Goal: Check status: Check status

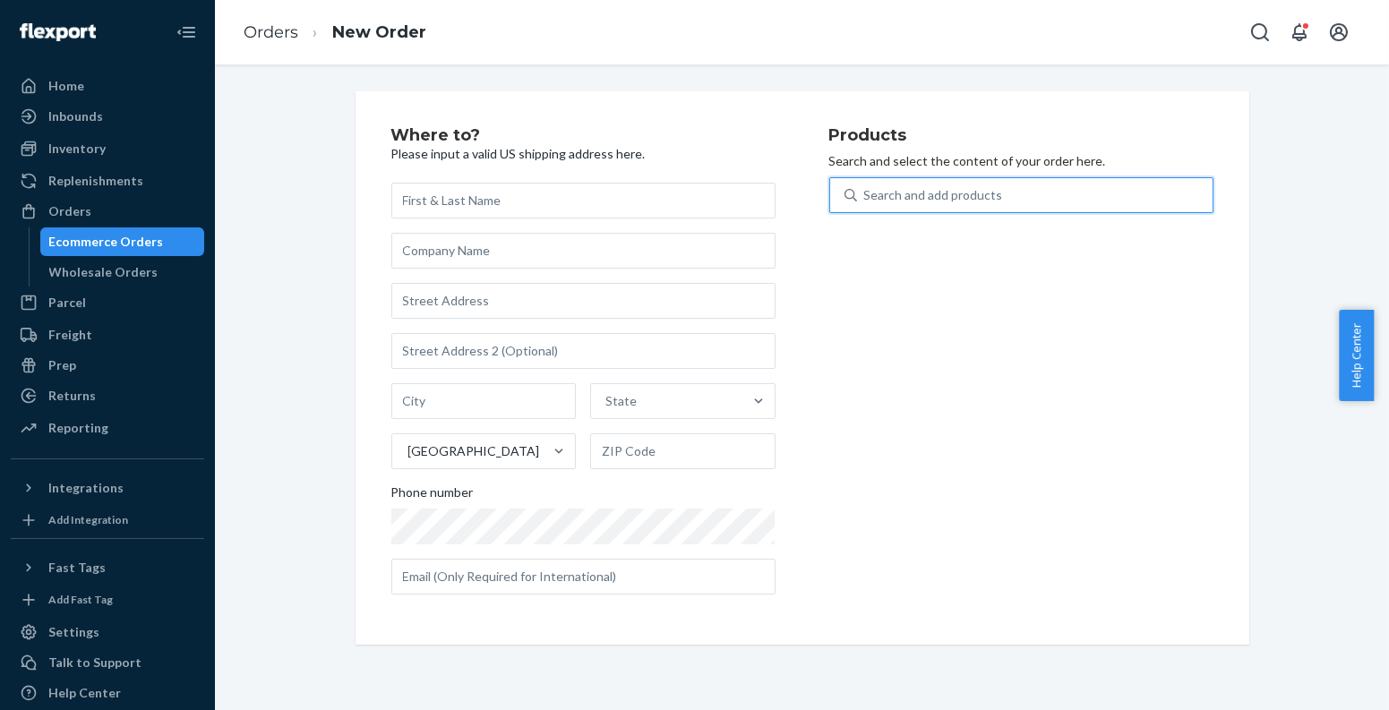
click at [154, 241] on div "Ecommerce Orders" at bounding box center [106, 242] width 115 height 18
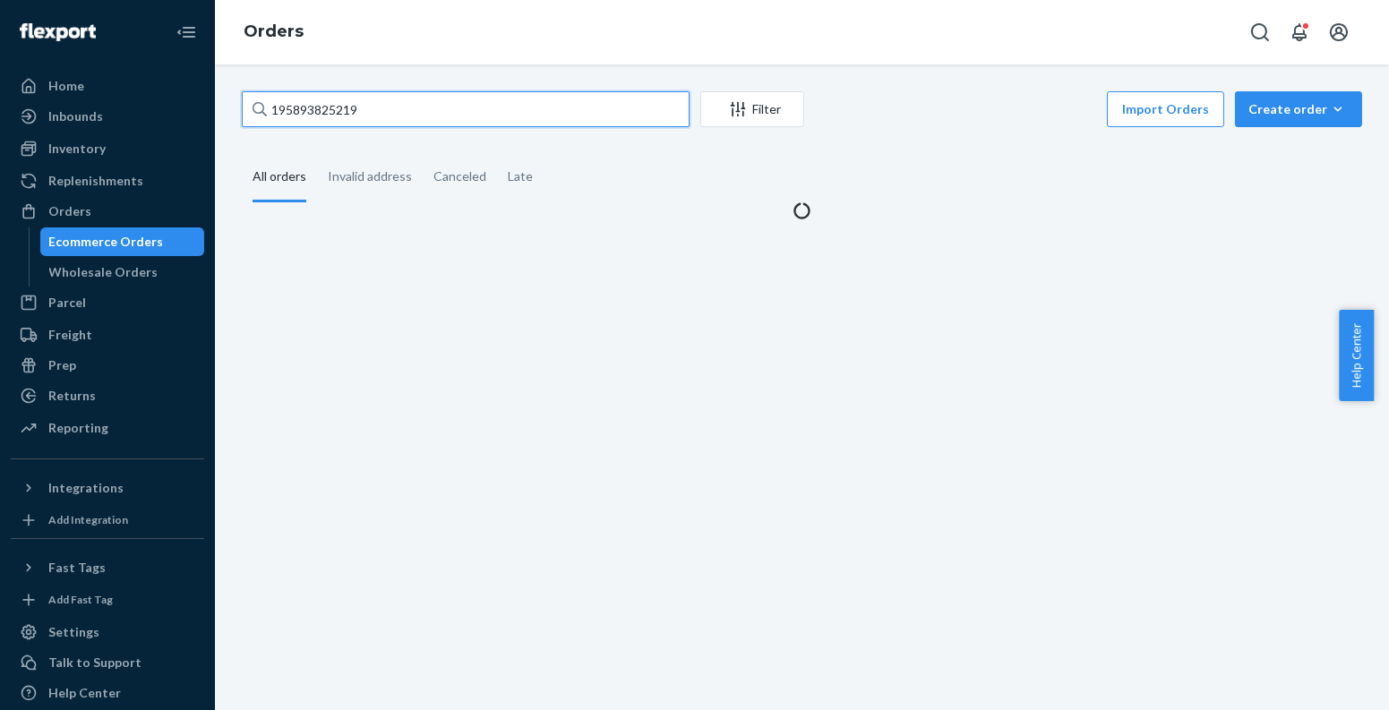
click at [390, 114] on input "195893825219" at bounding box center [466, 109] width 448 height 36
paste input "[PERSON_NAME]"
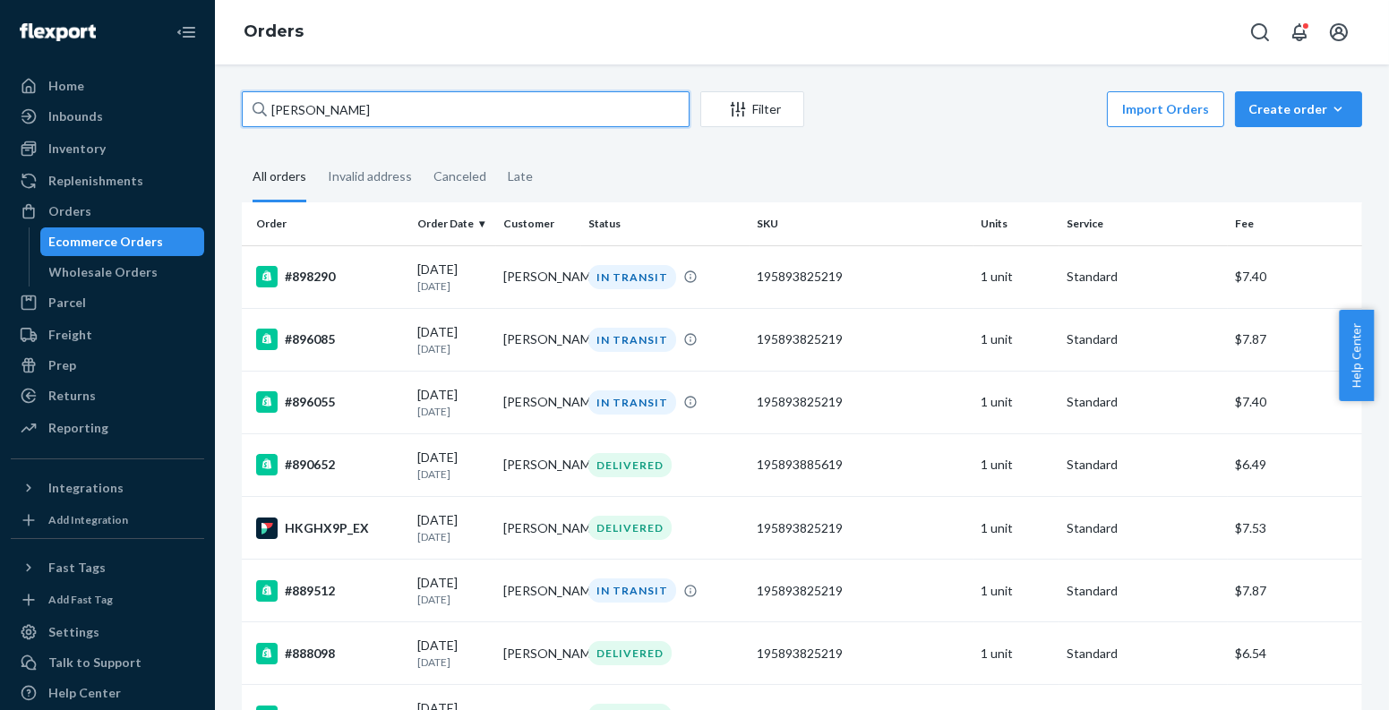
paste input "[PERSON_NAME]"
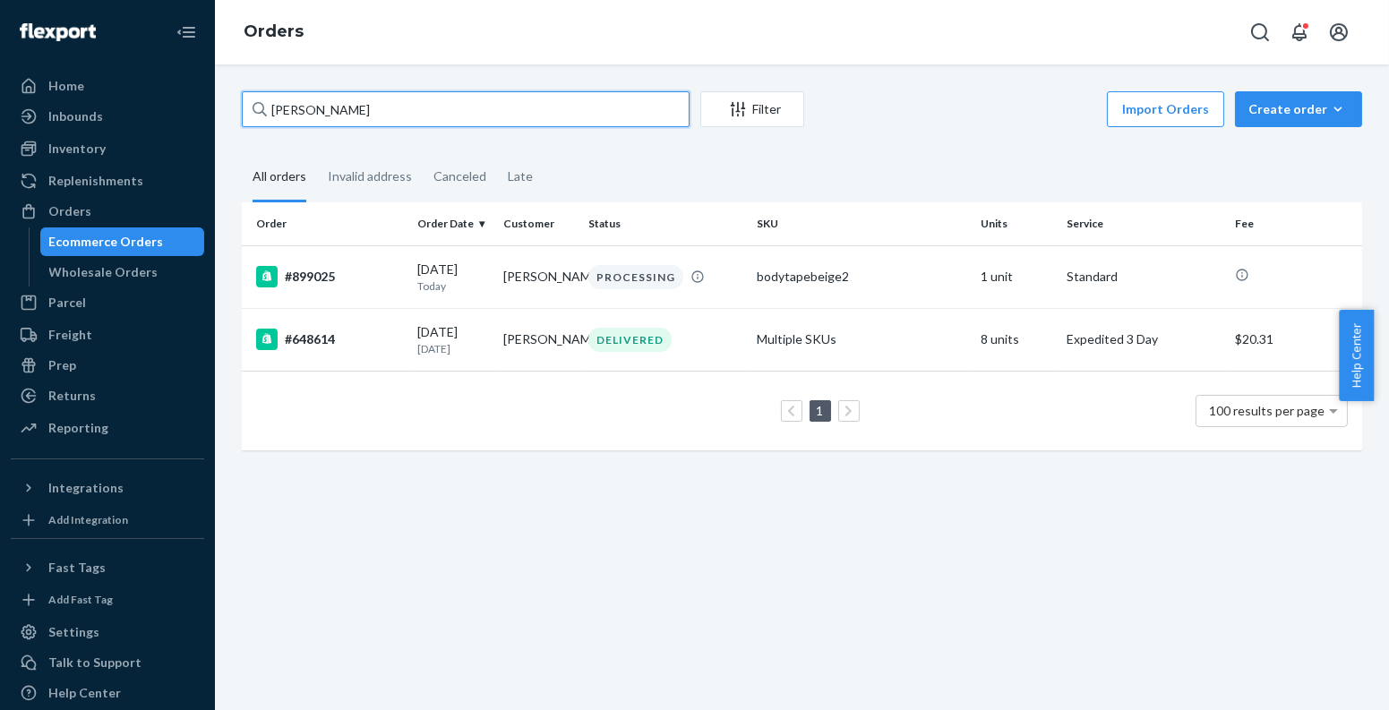
paste input "[PERSON_NAME]"
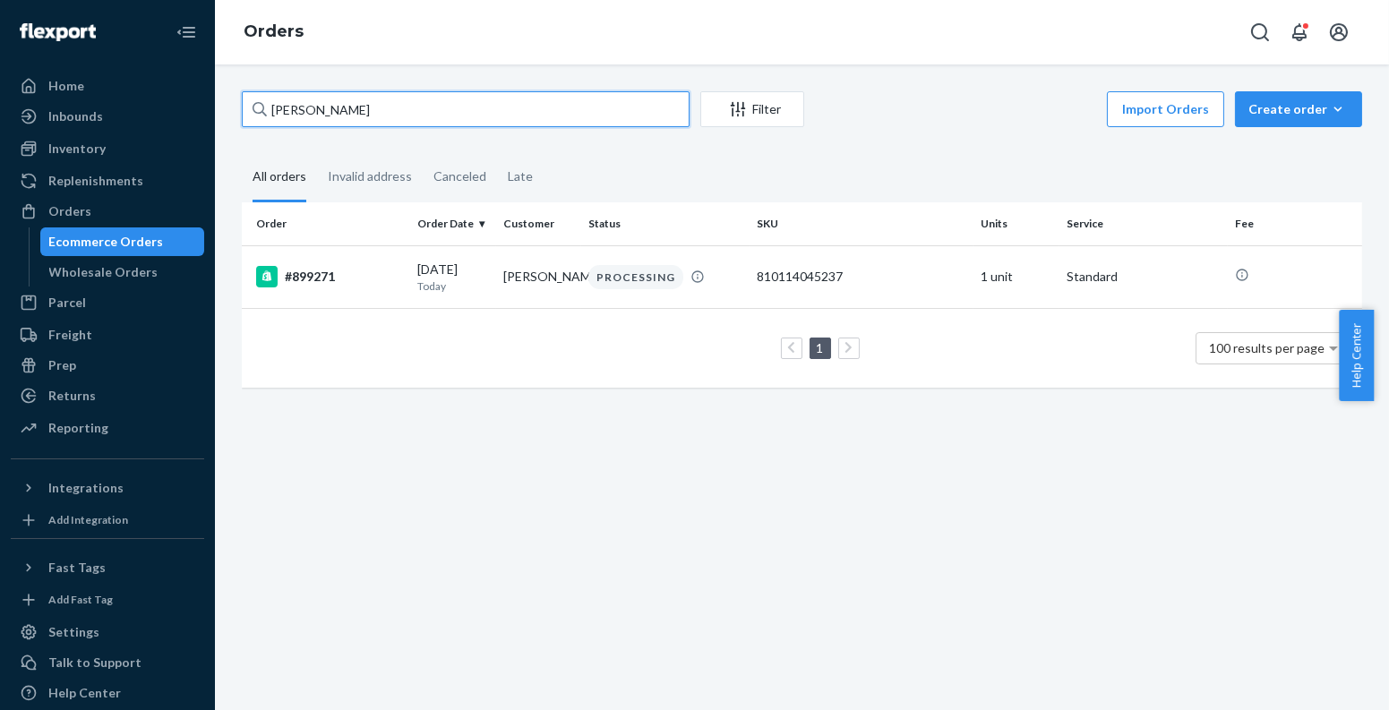
paste input "[PERSON_NAME]"
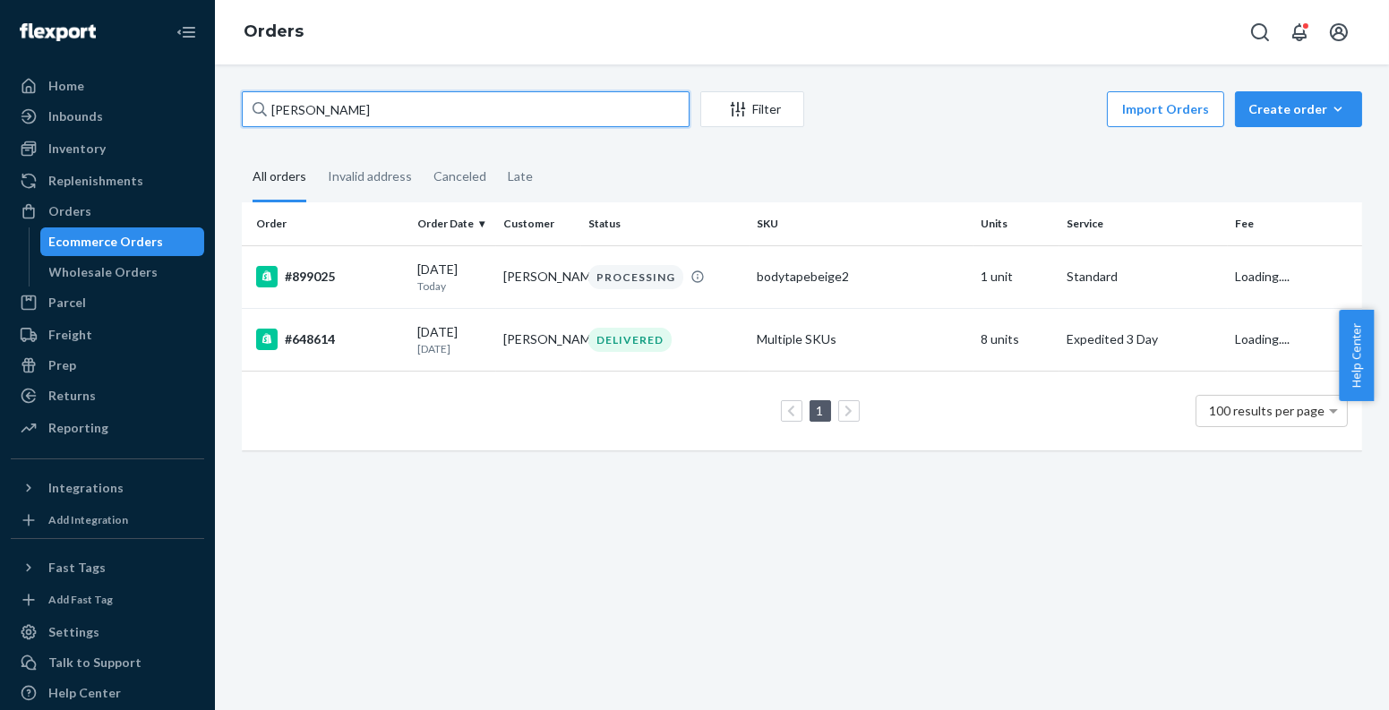
type input "[PERSON_NAME]"
